Goal: Task Accomplishment & Management: Manage account settings

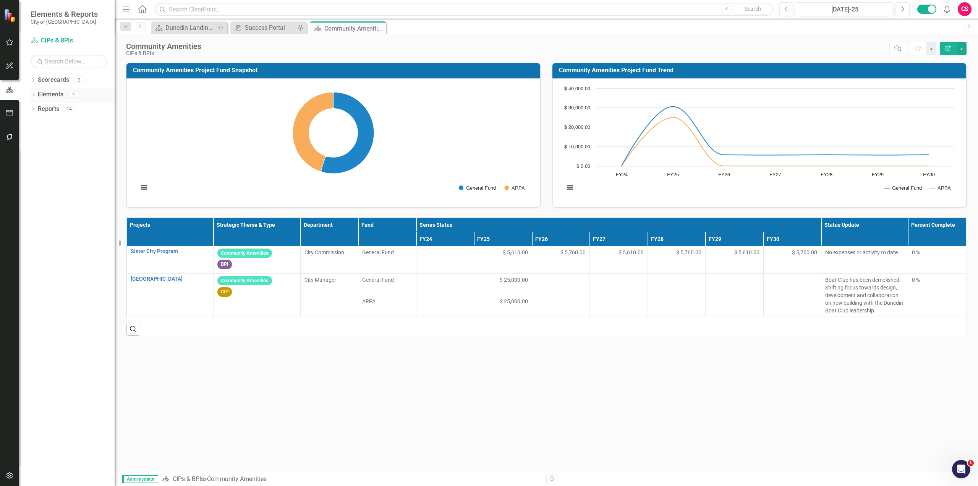
click at [50, 89] on div "Elements" at bounding box center [51, 94] width 26 height 13
click at [53, 94] on link "Elements" at bounding box center [51, 94] width 26 height 9
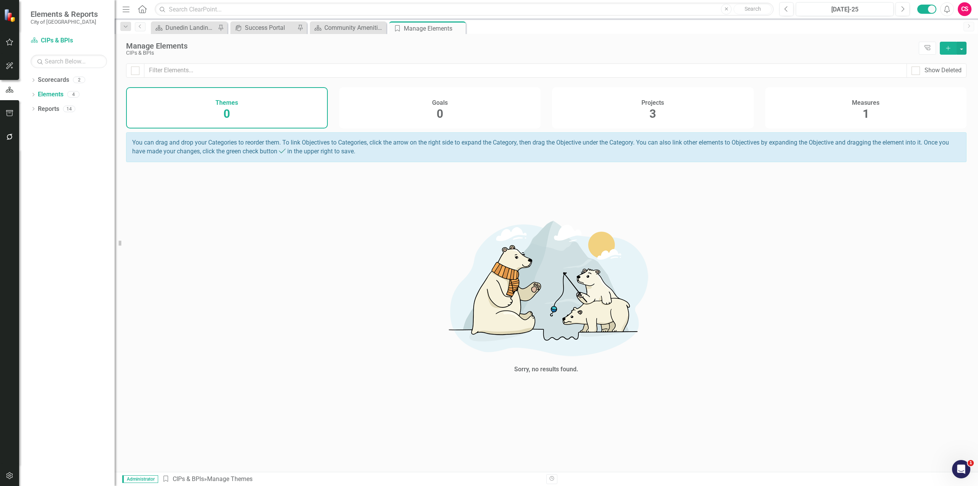
click at [662, 104] on h4 "Projects" at bounding box center [652, 102] width 23 height 7
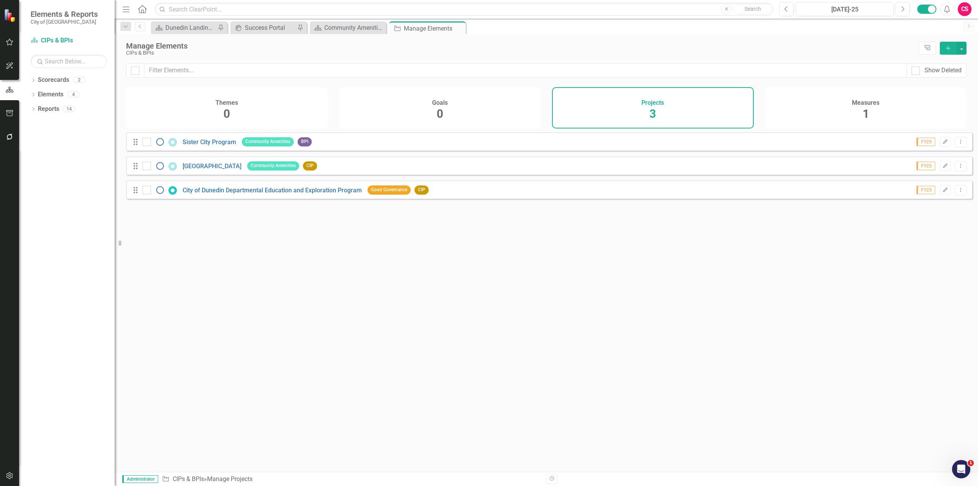
click at [199, 146] on div "Sister City Program" at bounding box center [190, 141] width 96 height 9
click at [199, 146] on link "Sister City Program" at bounding box center [209, 141] width 53 height 7
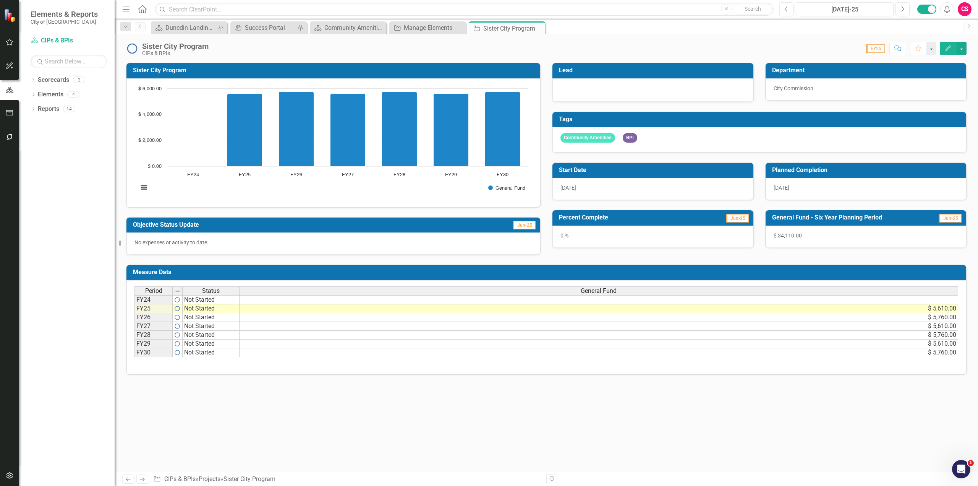
click at [942, 49] on button "Edit" at bounding box center [948, 48] width 17 height 13
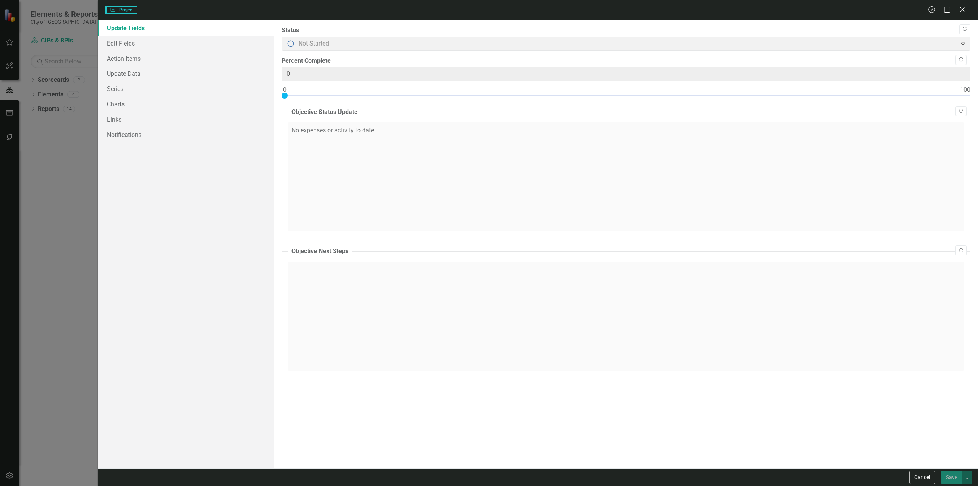
type input "0"
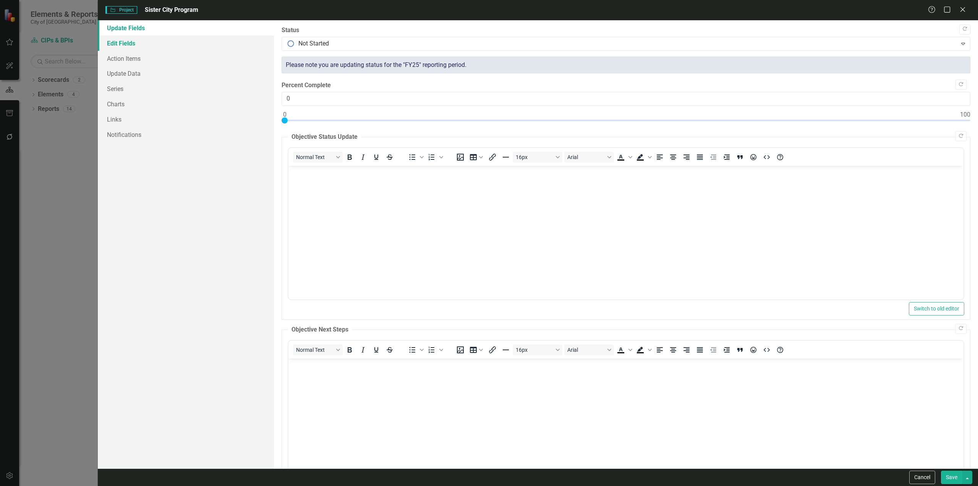
click at [138, 38] on link "Edit Fields" at bounding box center [186, 43] width 176 height 15
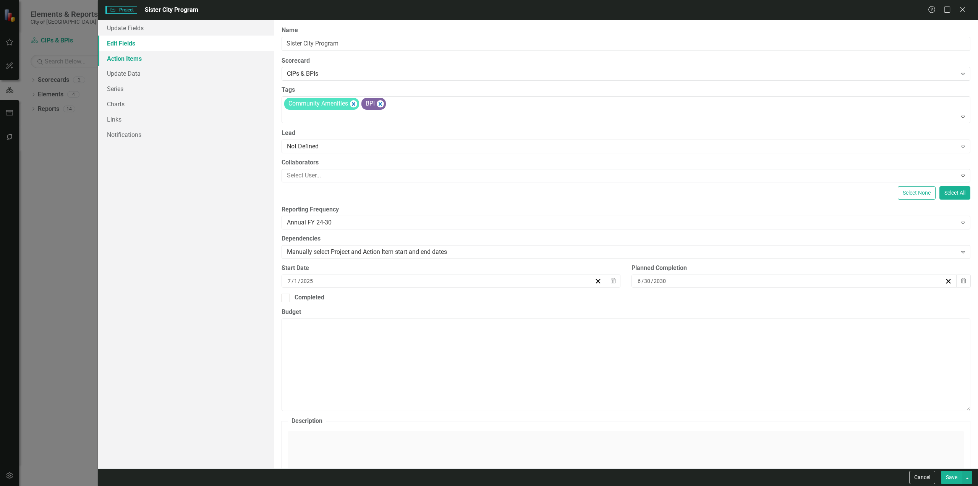
click at [139, 63] on link "Action Items" at bounding box center [186, 58] width 176 height 15
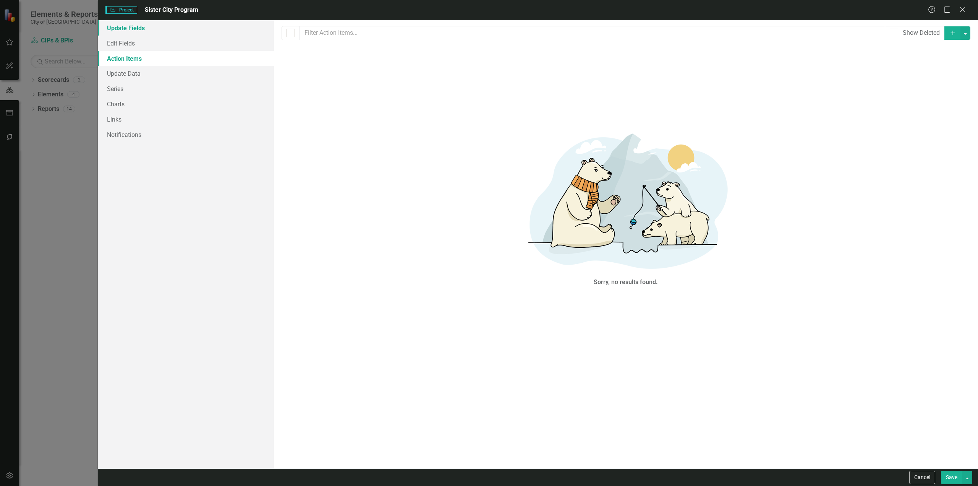
click at [132, 22] on link "Update Fields" at bounding box center [186, 27] width 176 height 15
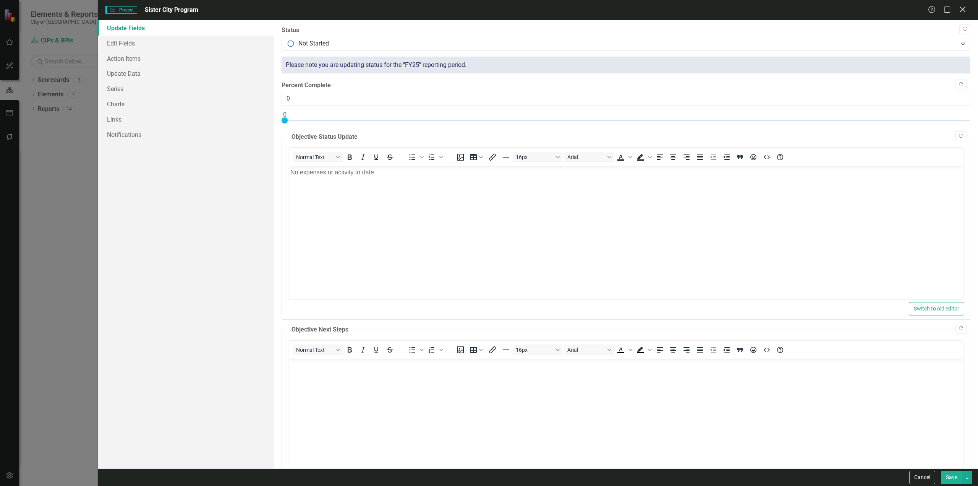
click at [962, 12] on icon "Close" at bounding box center [963, 9] width 10 height 7
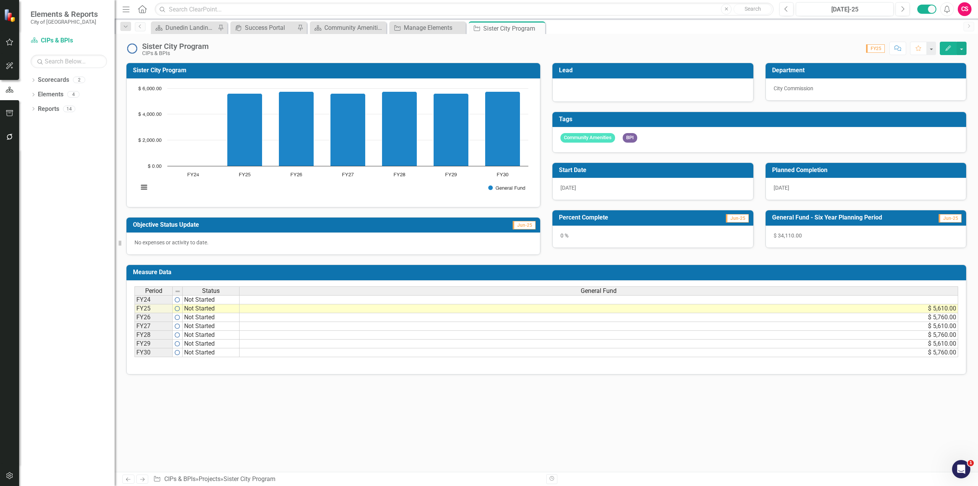
click at [129, 46] on img at bounding box center [132, 48] width 12 height 12
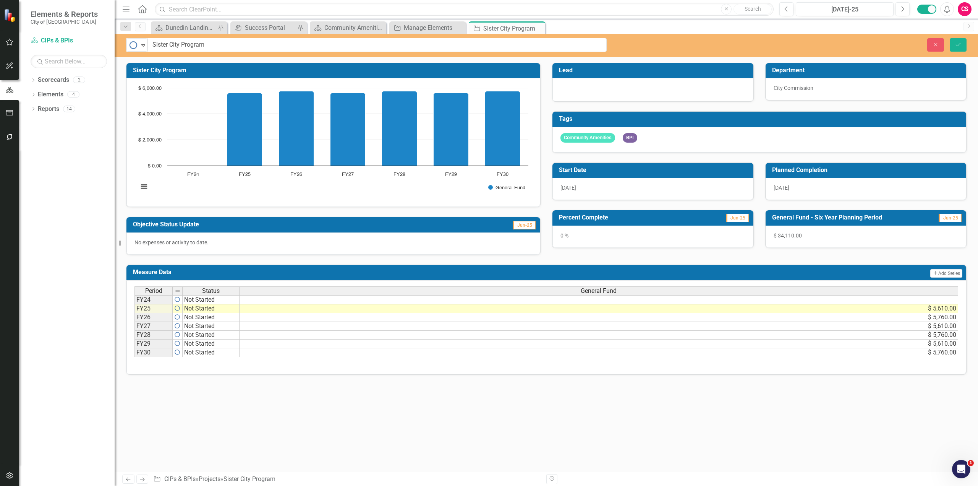
click at [129, 46] on img at bounding box center [133, 44] width 9 height 9
click at [345, 29] on div "Community Amenities" at bounding box center [349, 28] width 50 height 10
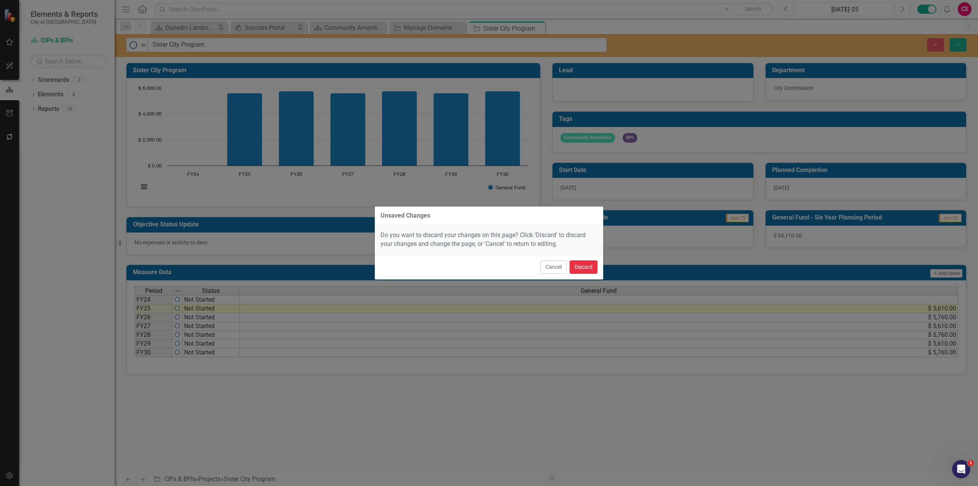
click at [588, 270] on button "Discard" at bounding box center [584, 266] width 28 height 13
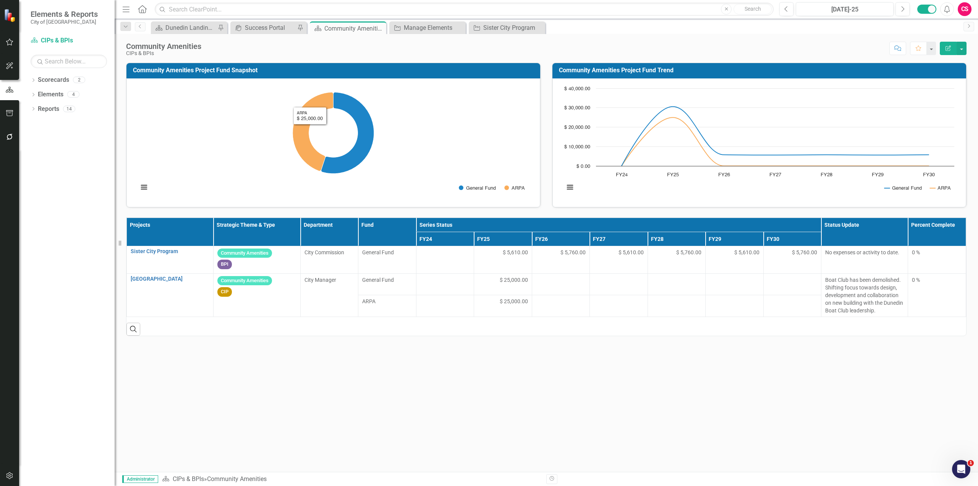
click at [216, 69] on h3 "Community Amenities Project Fund Snapshot" at bounding box center [334, 70] width 403 height 7
click at [152, 251] on link "Sister City Program" at bounding box center [170, 251] width 79 height 6
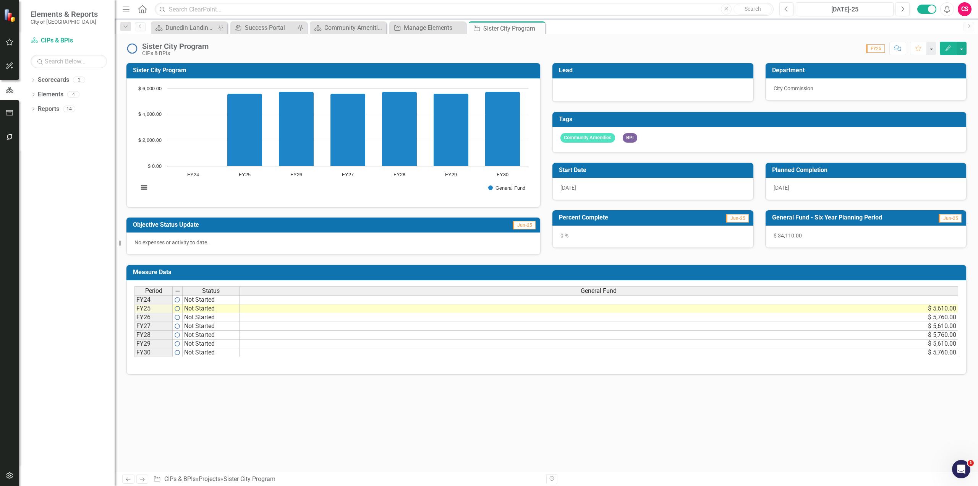
click at [947, 52] on button "Edit" at bounding box center [948, 48] width 17 height 13
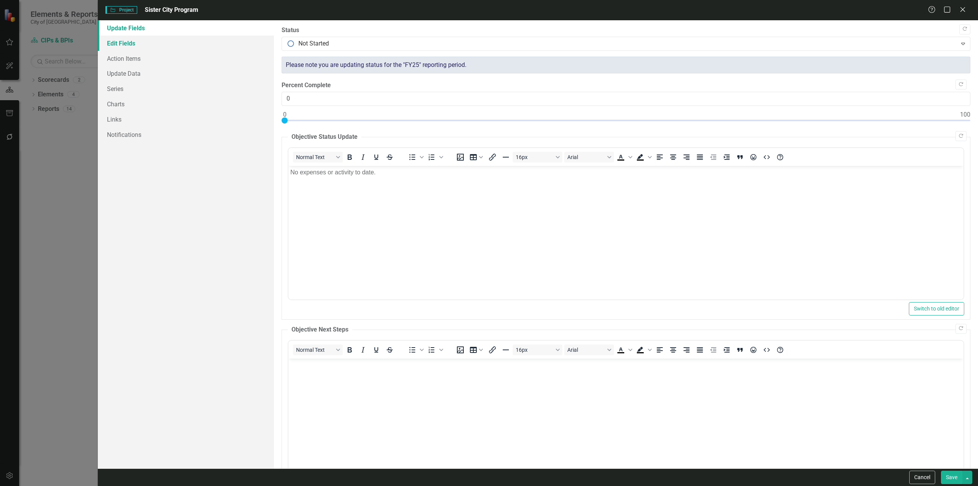
click at [175, 45] on link "Edit Fields" at bounding box center [186, 43] width 176 height 15
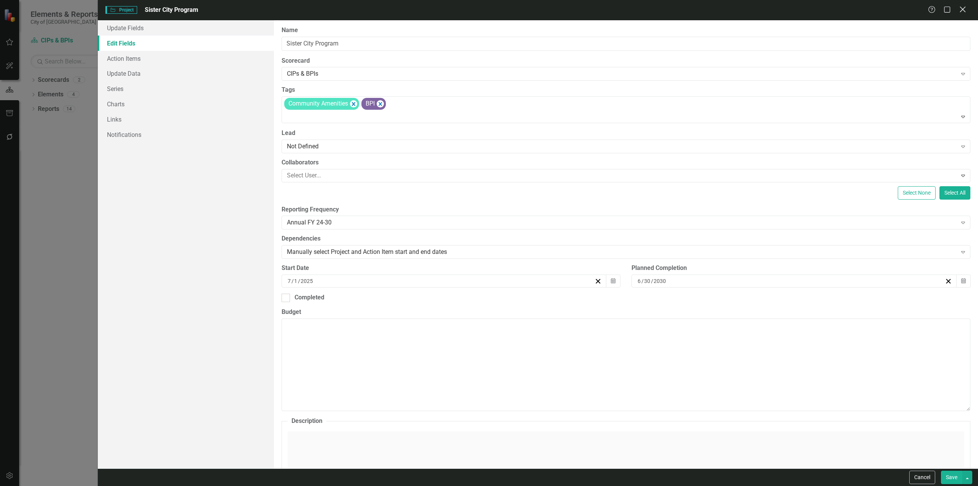
click at [965, 8] on icon at bounding box center [963, 9] width 6 height 6
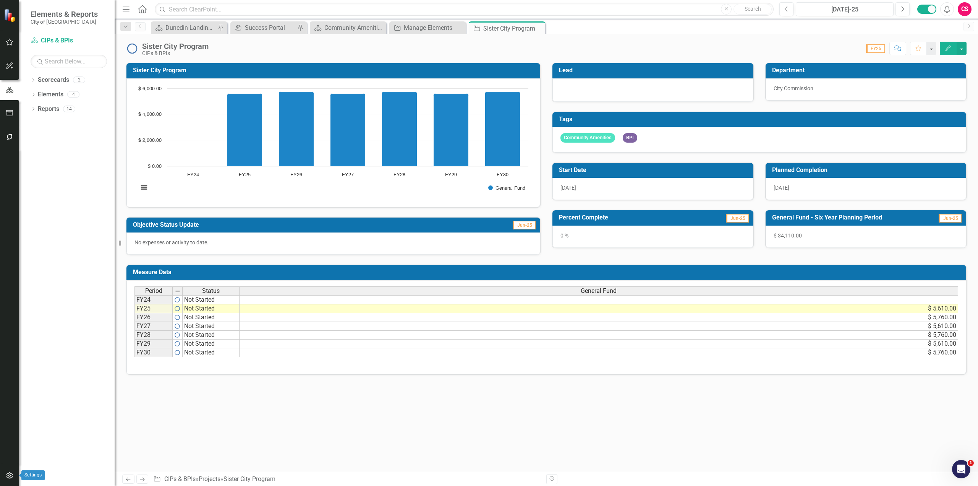
click at [8, 476] on icon "button" at bounding box center [10, 475] width 8 height 6
